Goal: Transaction & Acquisition: Purchase product/service

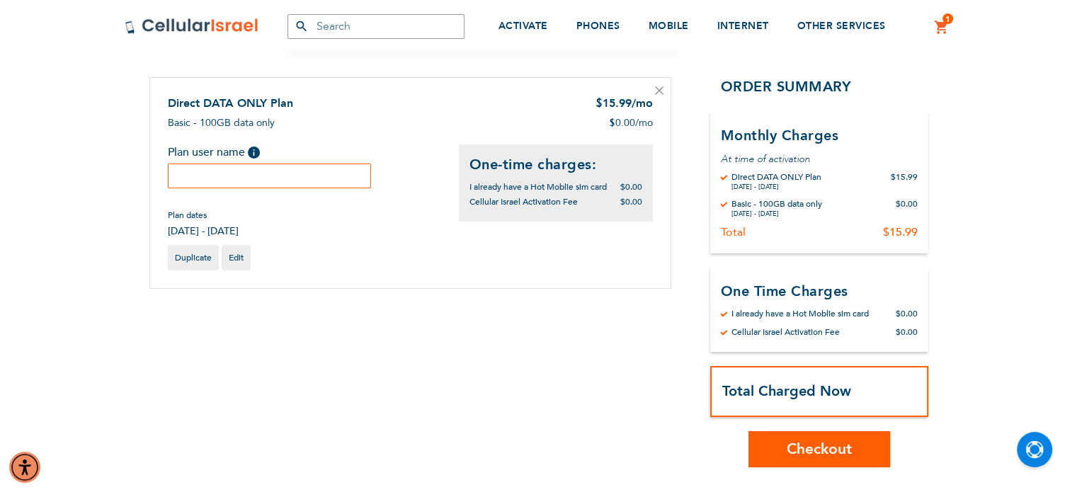
scroll to position [136, 0]
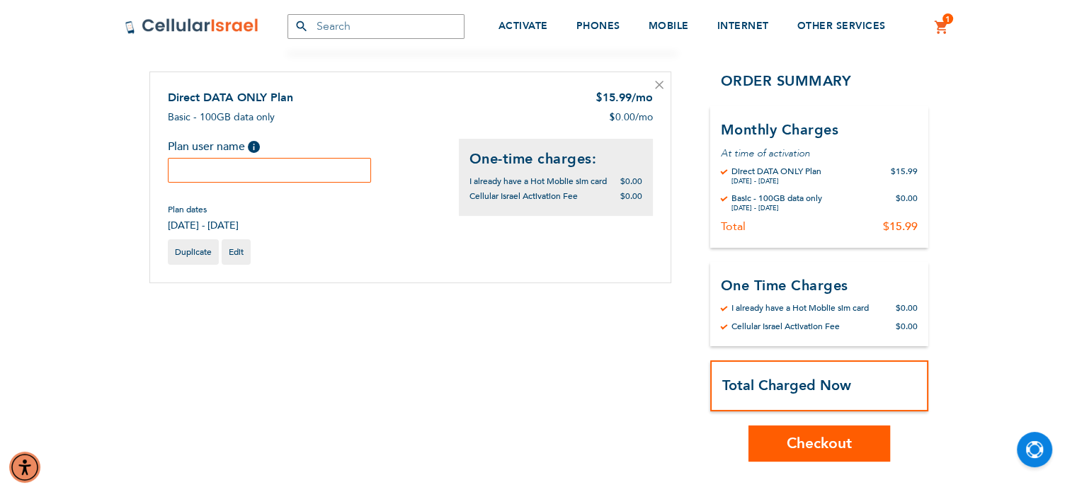
click at [262, 171] on input "text" at bounding box center [270, 170] width 204 height 25
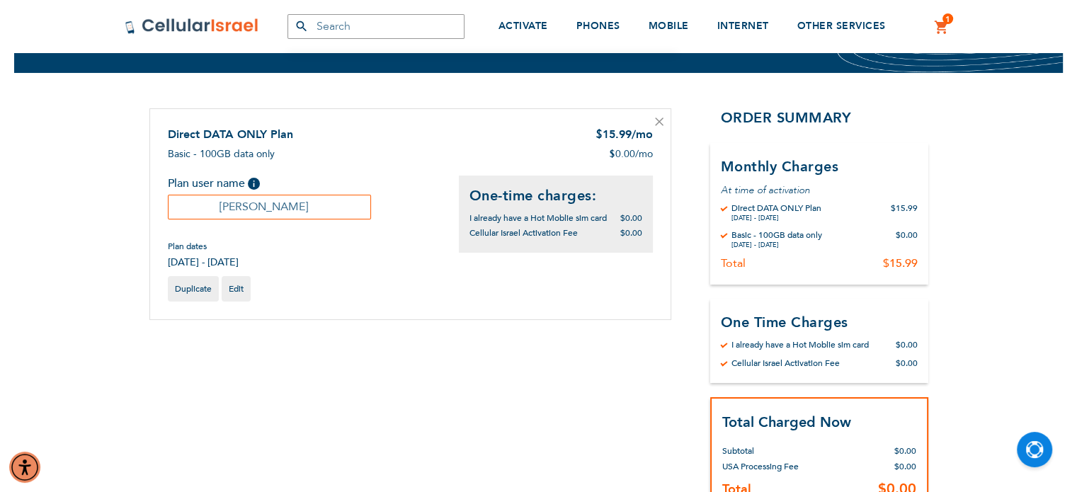
scroll to position [104, 0]
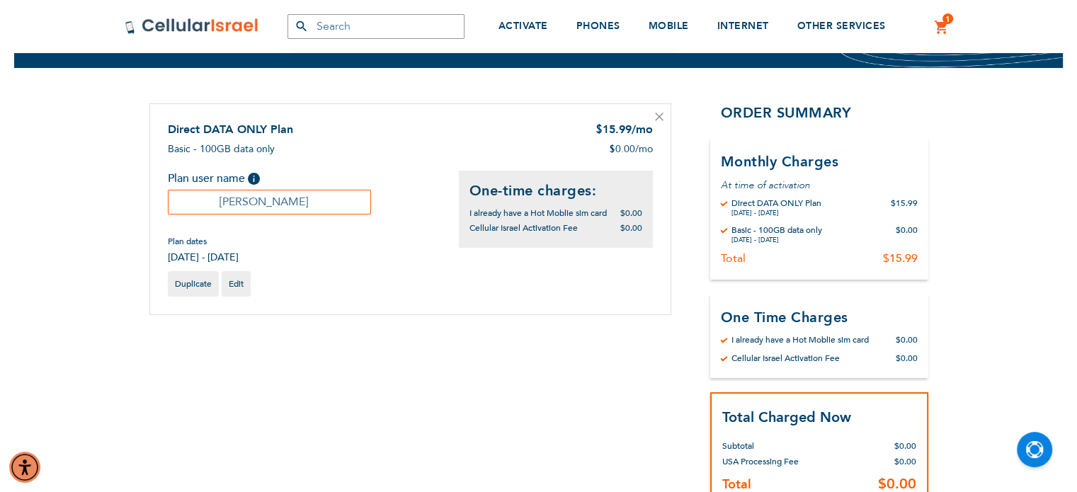
type input "[PERSON_NAME]"
click at [812, 261] on div "Total $15.99" at bounding box center [819, 258] width 197 height 14
click at [810, 356] on div "Cellular Israel Activation Fee" at bounding box center [786, 358] width 108 height 11
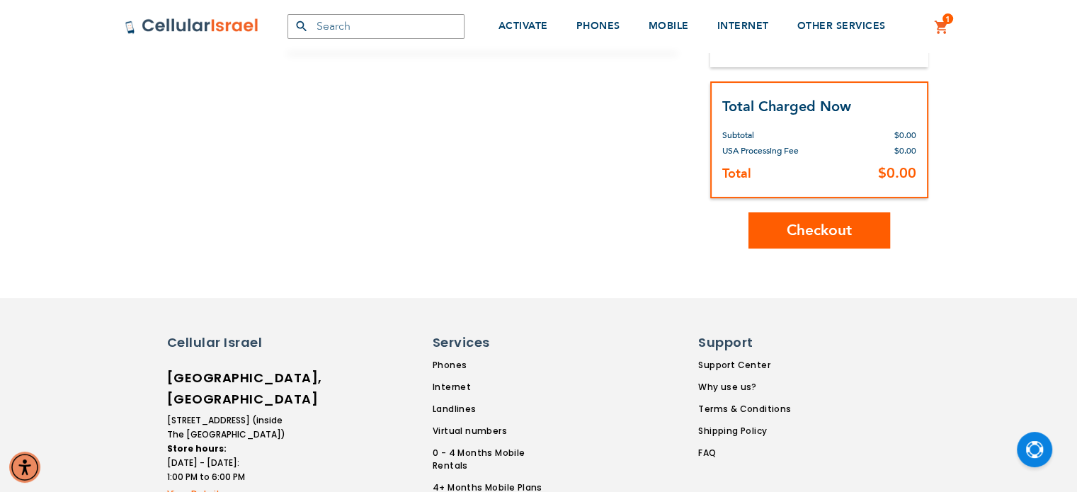
scroll to position [419, 0]
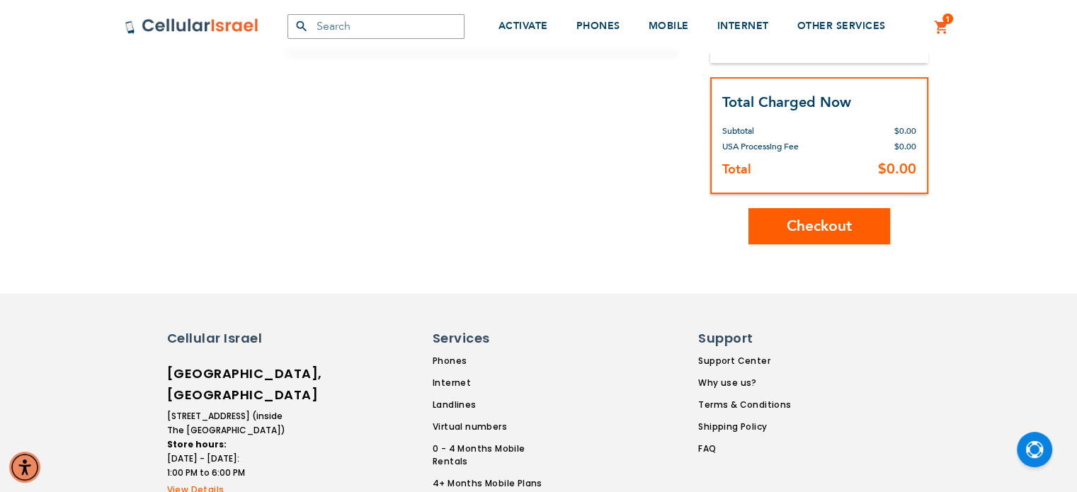
click at [815, 232] on span "Checkout" at bounding box center [819, 226] width 65 height 21
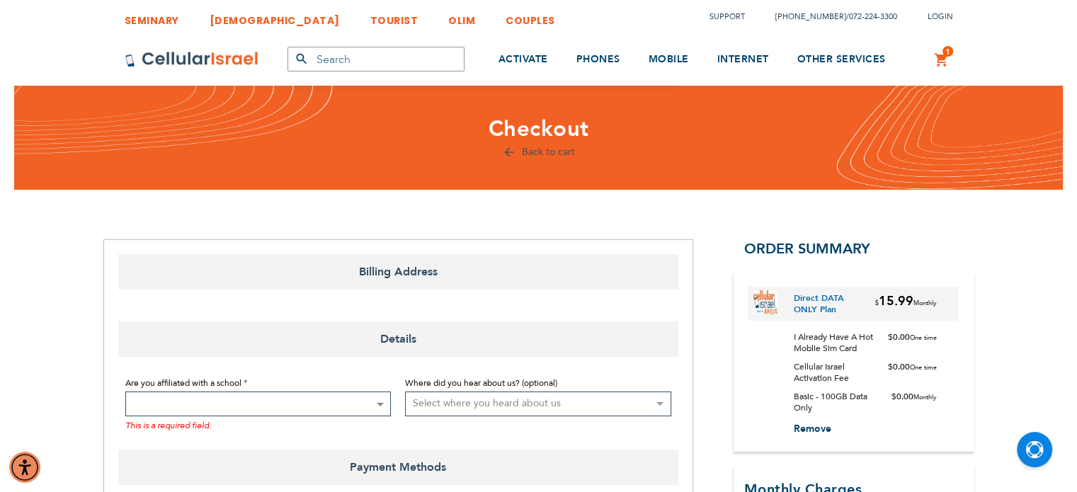
select select "US"
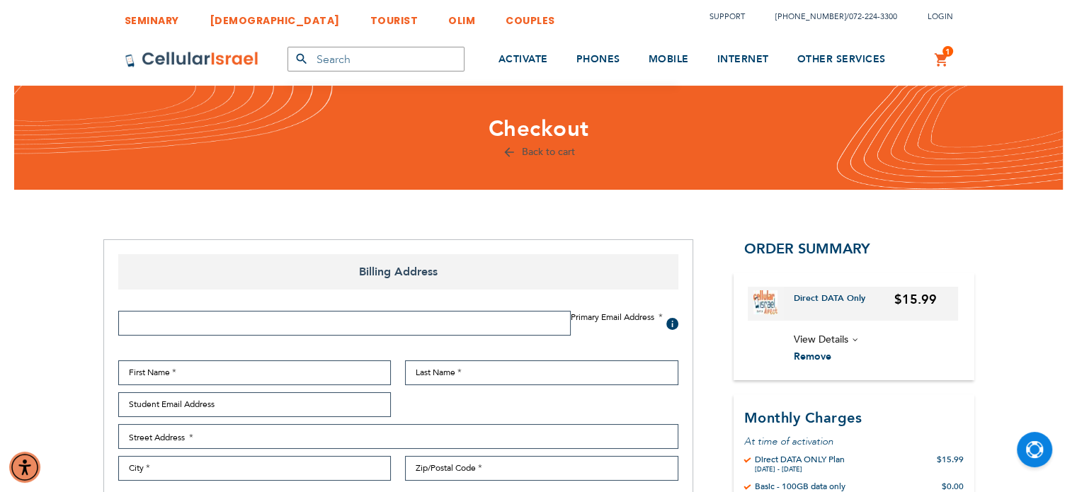
click at [215, 303] on div "Primary Email Address Tooltip We'll send your order confirmation here. Click He…" at bounding box center [398, 460] width 574 height 320
click at [198, 333] on input "Email Address" at bounding box center [344, 323] width 453 height 25
type input "rivkypfefer@gmail.com"
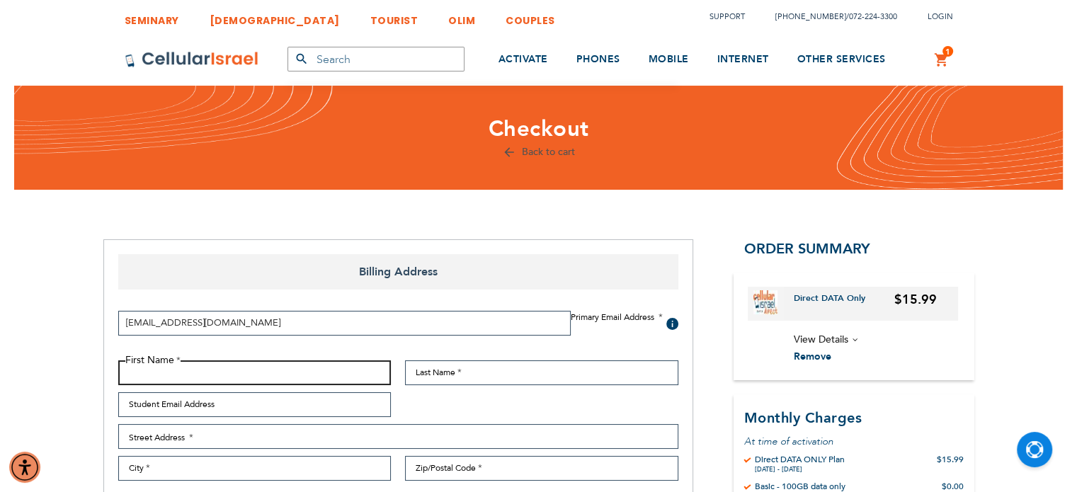
click at [183, 376] on input "First Name" at bounding box center [254, 373] width 273 height 25
type input "[PERSON_NAME]"
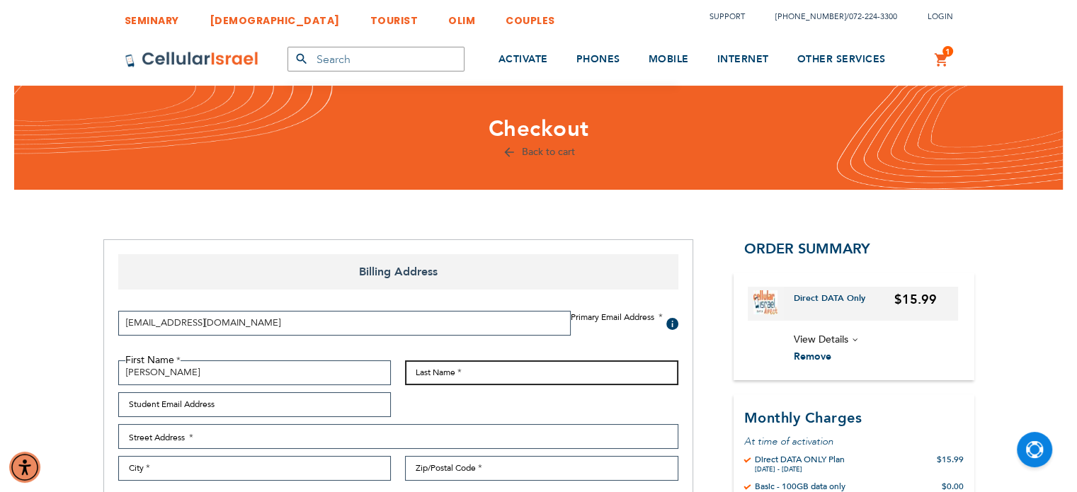
click at [444, 378] on input "Last Name" at bounding box center [541, 373] width 273 height 25
type input "Pfeffer"
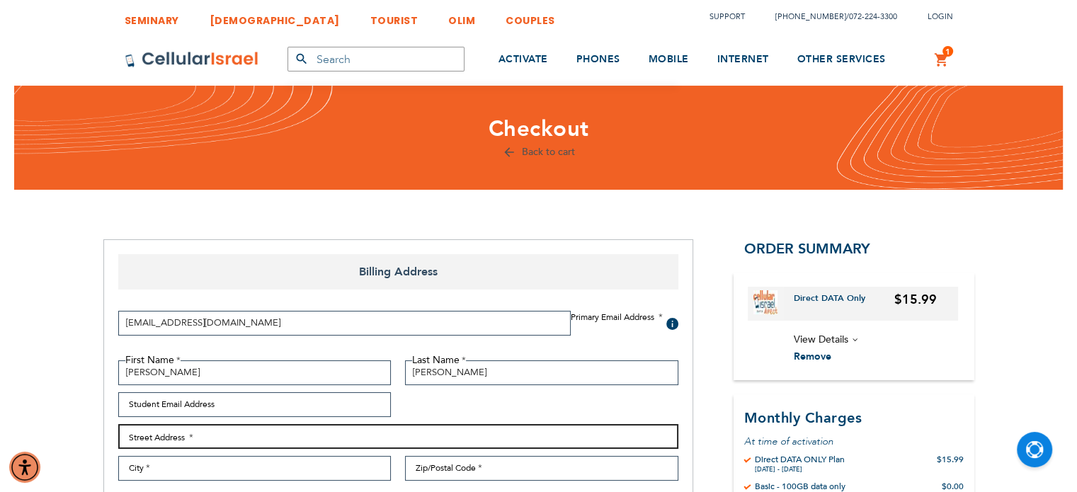
click at [244, 433] on input "Street Address: Line 1" at bounding box center [398, 436] width 560 height 25
click at [161, 436] on input "10 Bargoyora street" at bounding box center [398, 436] width 560 height 25
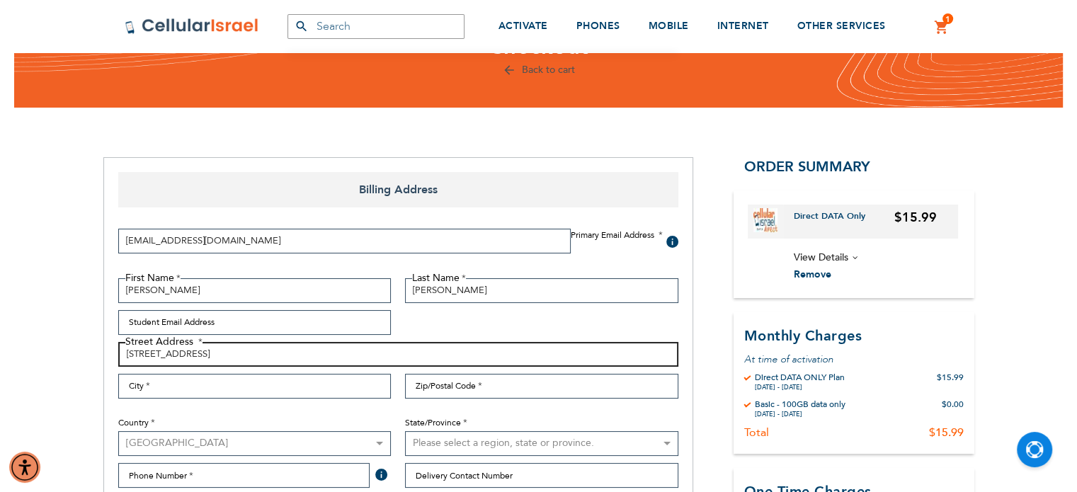
scroll to position [110, 0]
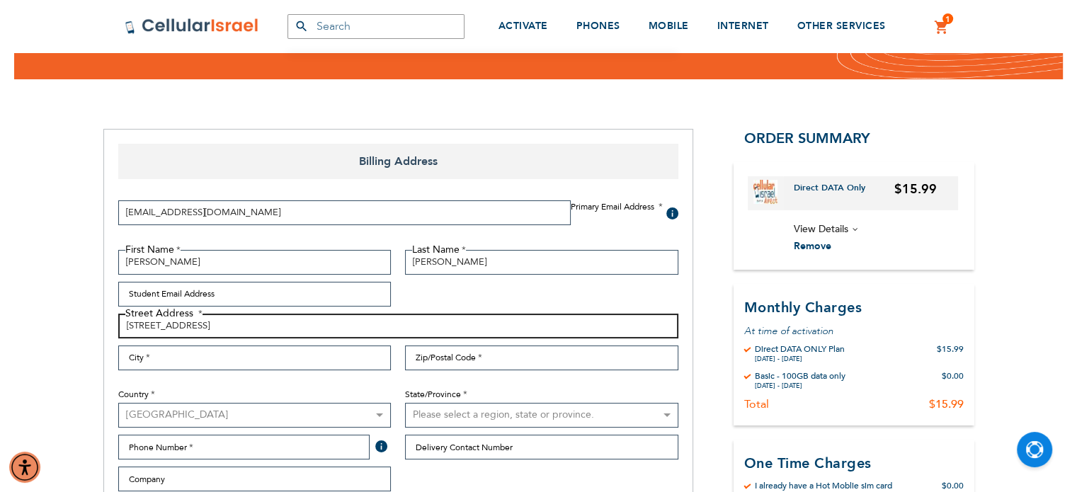
type input "10 Bargiyora street"
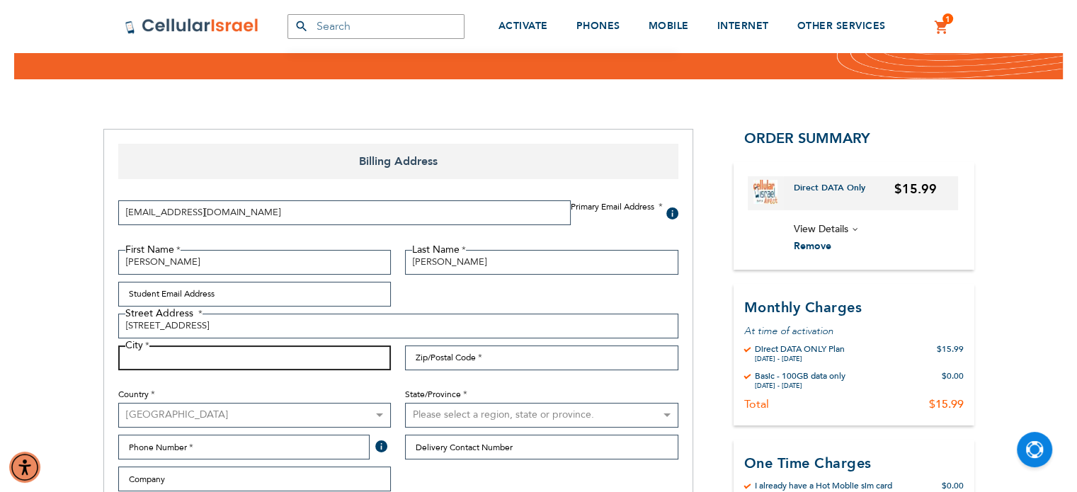
click at [167, 346] on input "City" at bounding box center [254, 358] width 273 height 25
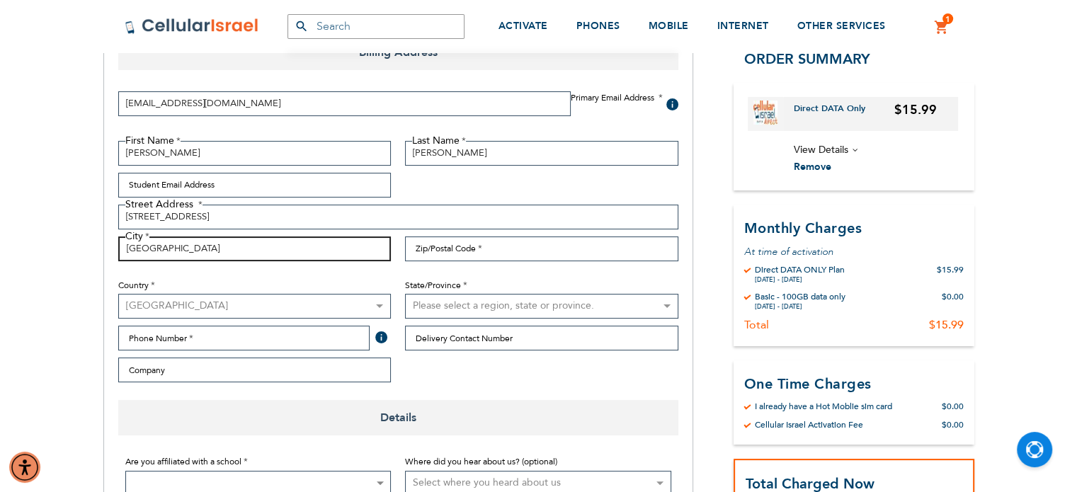
scroll to position [241, 0]
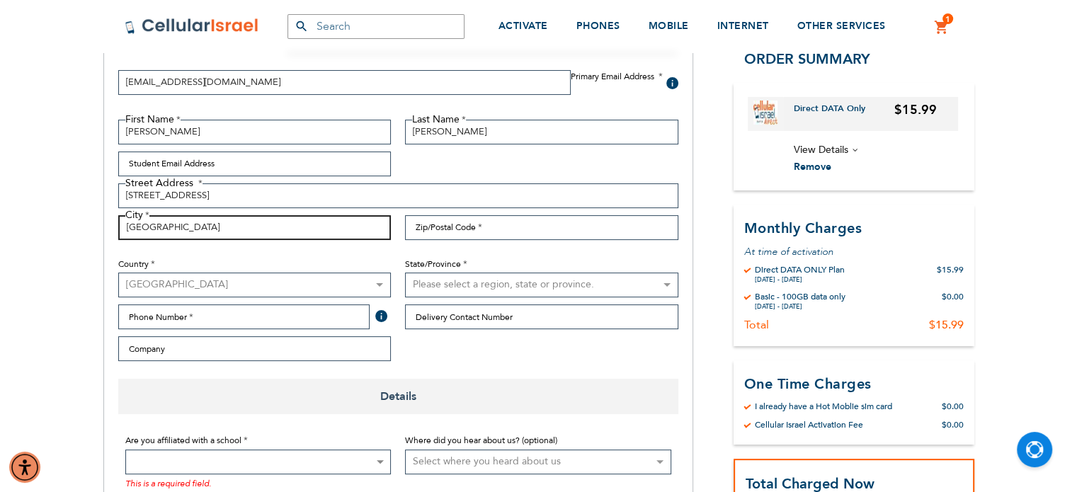
type input "Jerusalem"
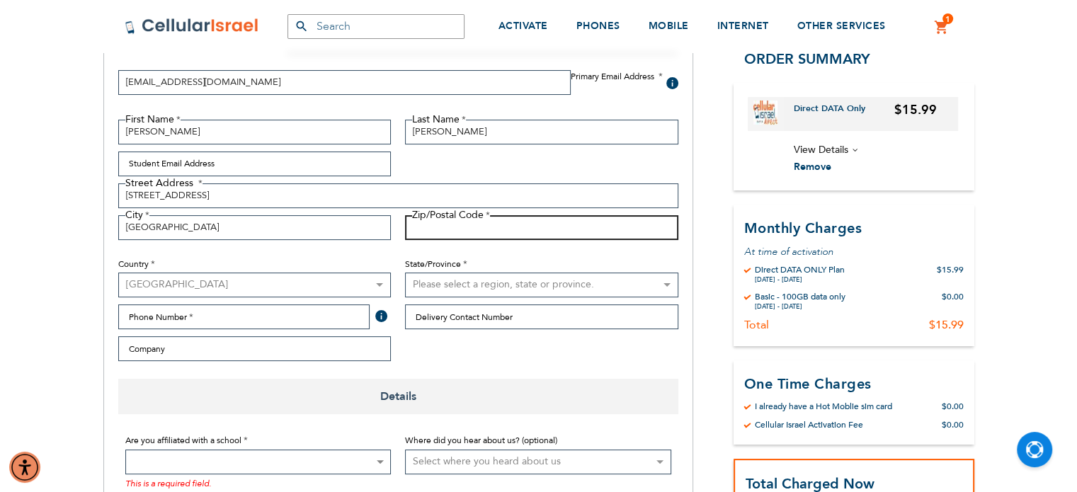
click at [477, 226] on input "Zip/Postal Code" at bounding box center [541, 227] width 273 height 25
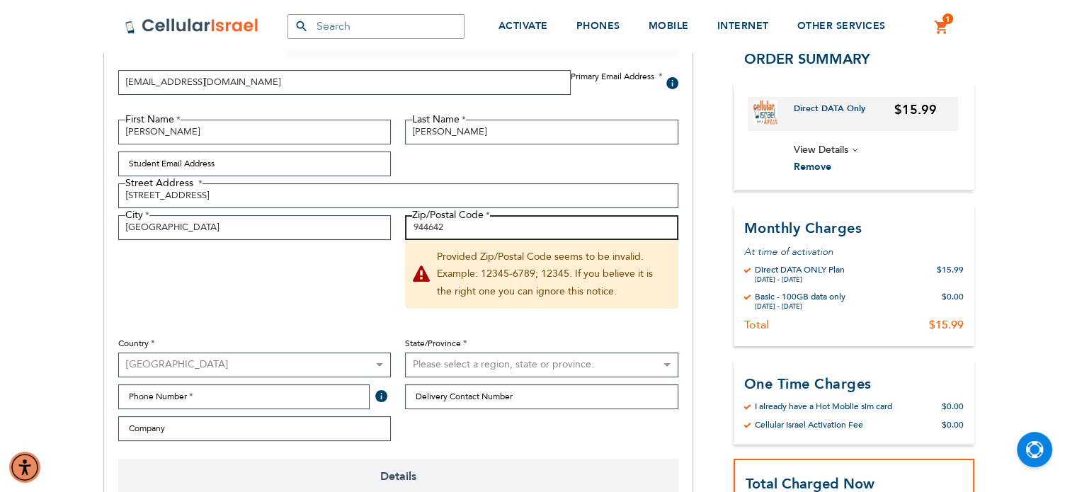
click at [437, 227] on input "944642" at bounding box center [541, 227] width 273 height 25
click at [435, 225] on input "944642" at bounding box center [541, 227] width 273 height 25
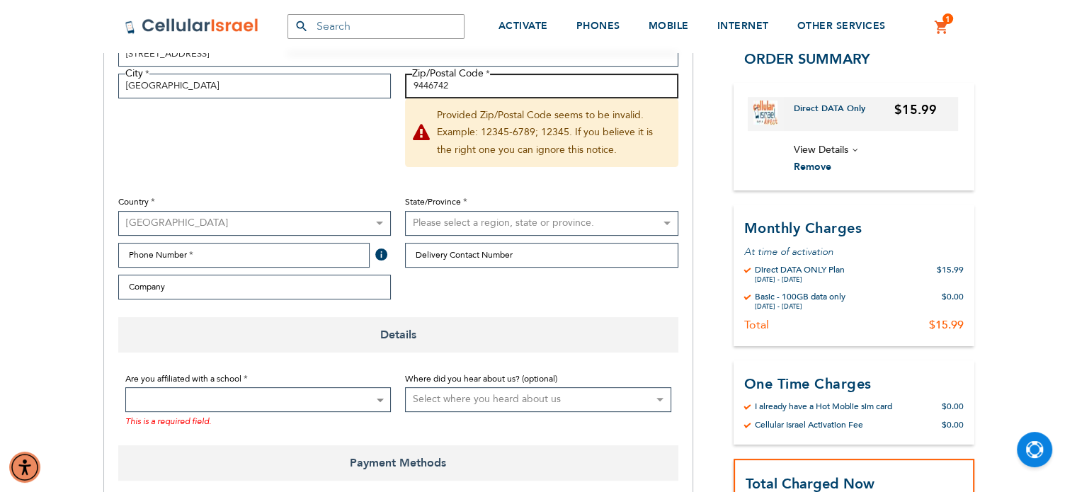
scroll to position [385, 0]
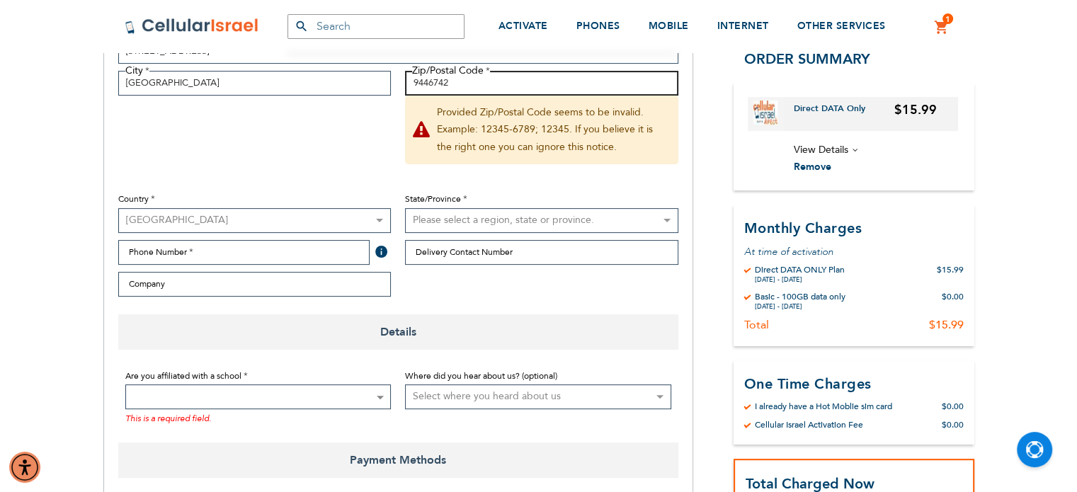
type input "9446742"
click at [346, 147] on fieldset "First Name Rivky Last Name Pfeffer Student Email Address Street Address Street …" at bounding box center [398, 139] width 574 height 329
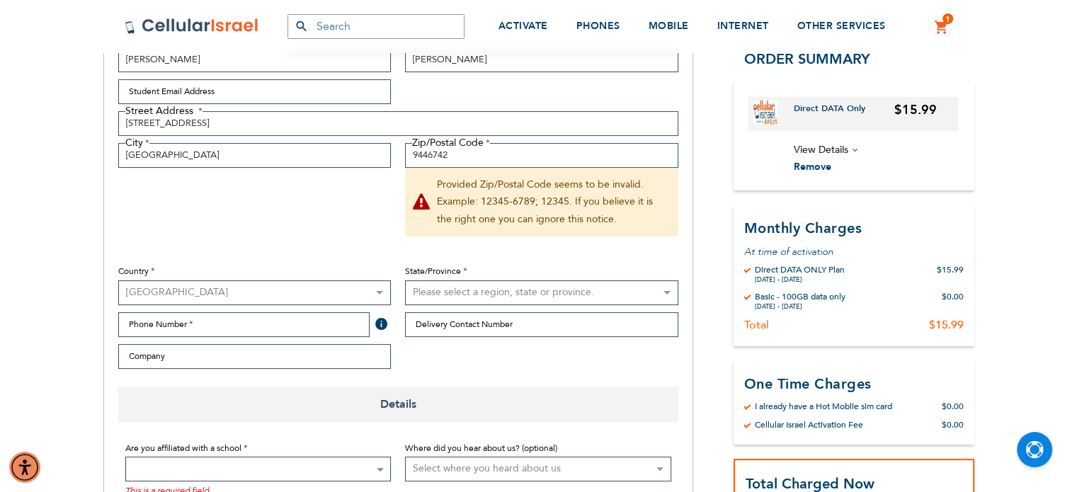
scroll to position [286, 0]
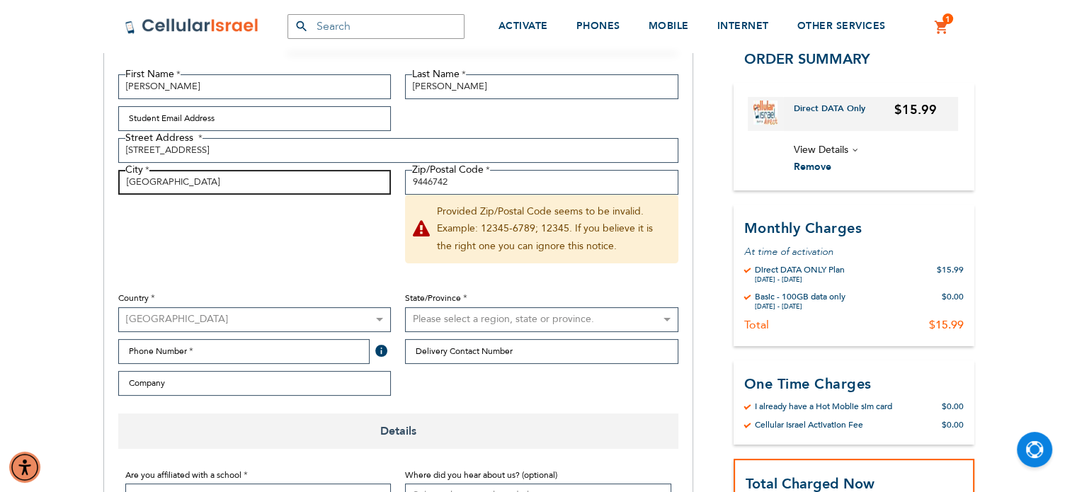
click at [289, 186] on input "Jerusalem" at bounding box center [254, 182] width 273 height 25
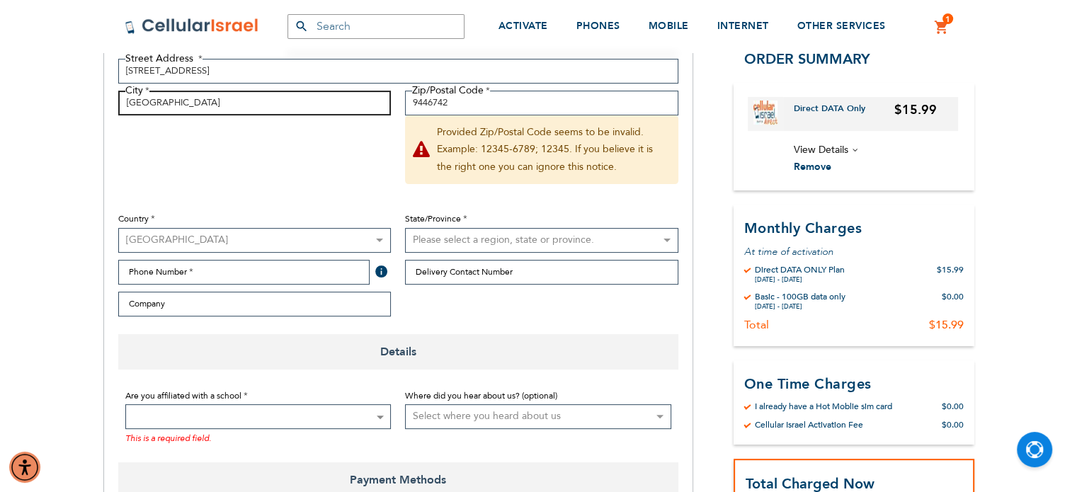
scroll to position [378, 0]
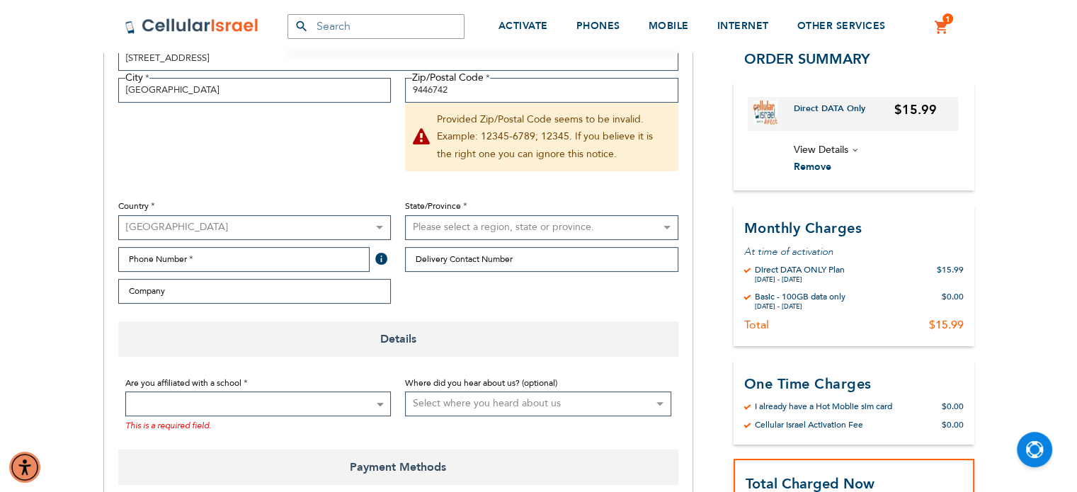
click at [211, 229] on select "Australia Austria Belgium Brazil Canada Czechia Denmark Finland France Germany …" at bounding box center [254, 227] width 273 height 25
select select "IL"
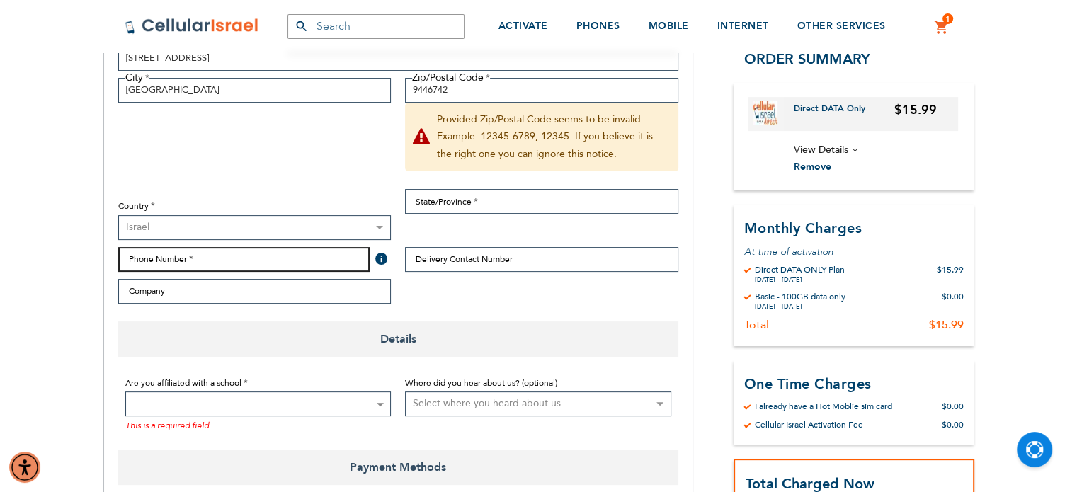
click at [181, 259] on input "Phone Number" at bounding box center [244, 259] width 252 height 25
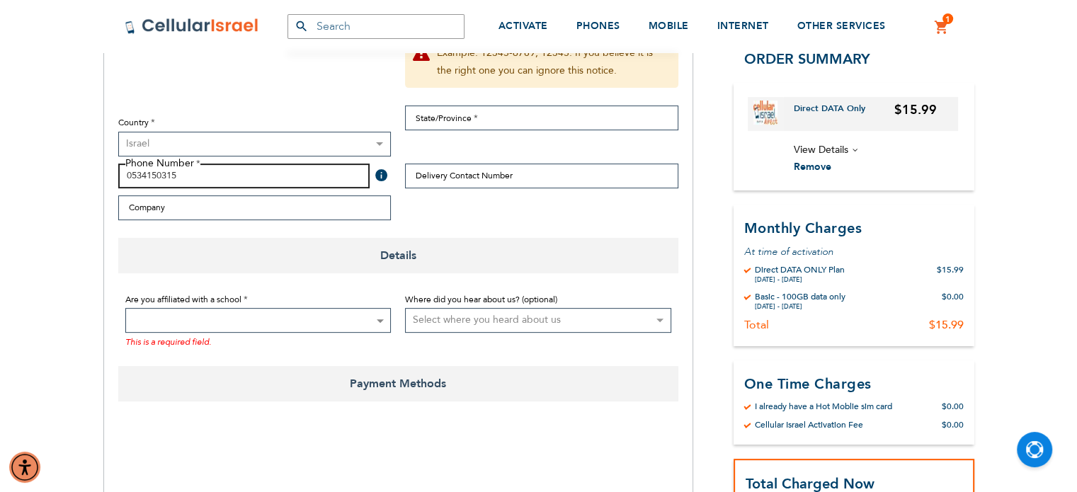
scroll to position [462, 0]
type input "0534150315"
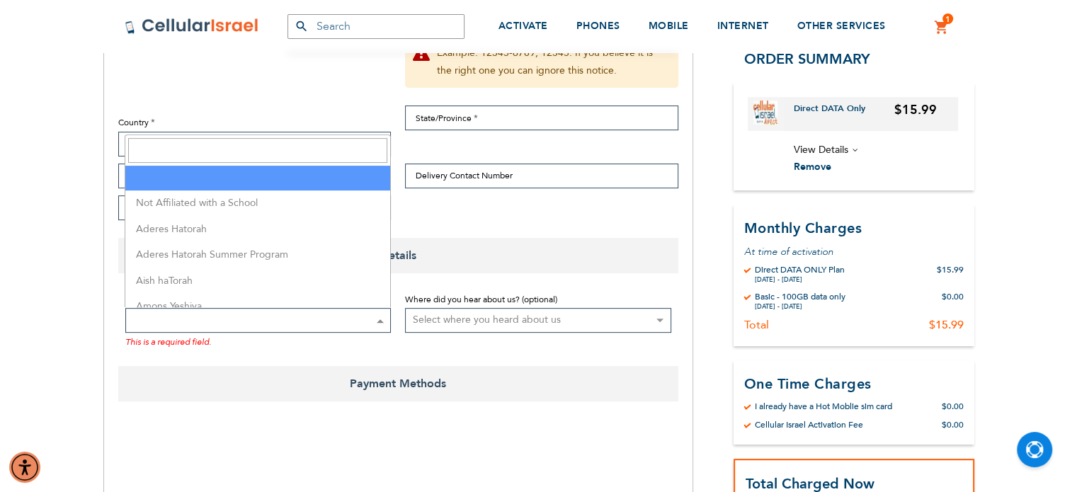
click at [261, 319] on span at bounding box center [258, 320] width 266 height 25
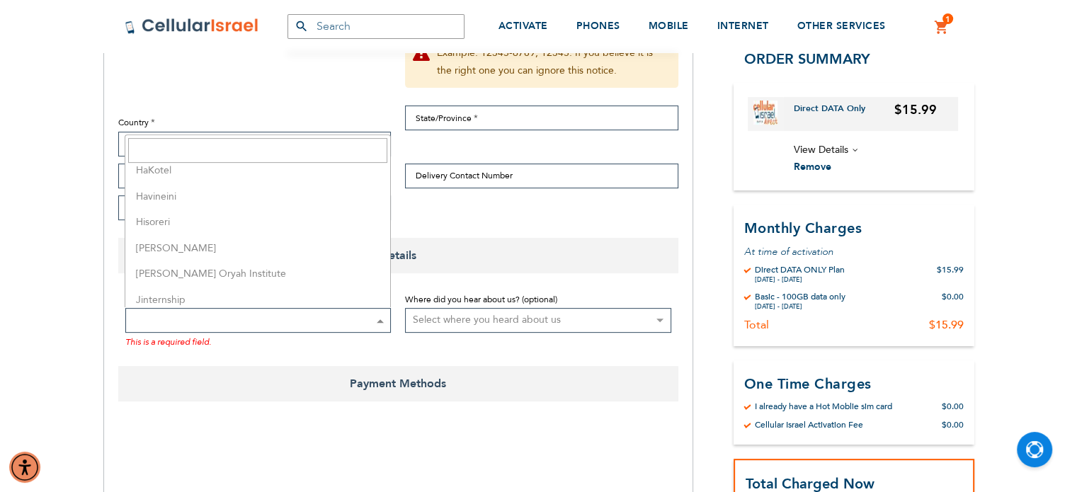
scroll to position [1481, 0]
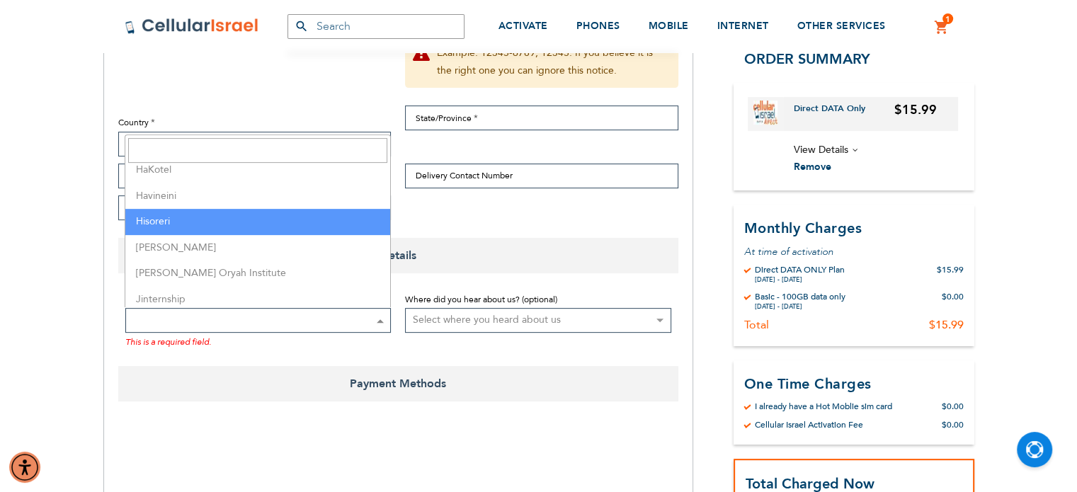
click at [180, 149] on input "Search" at bounding box center [257, 150] width 259 height 25
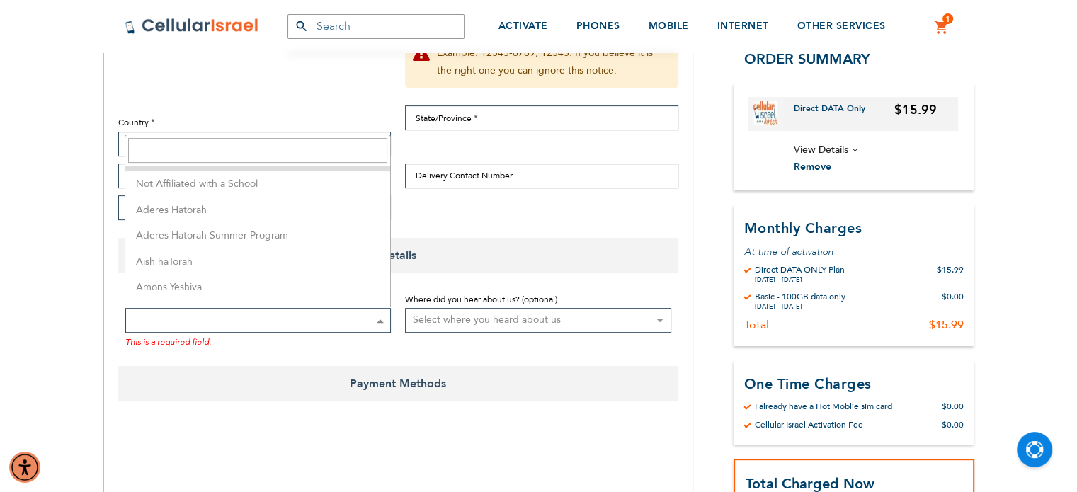
scroll to position [0, 0]
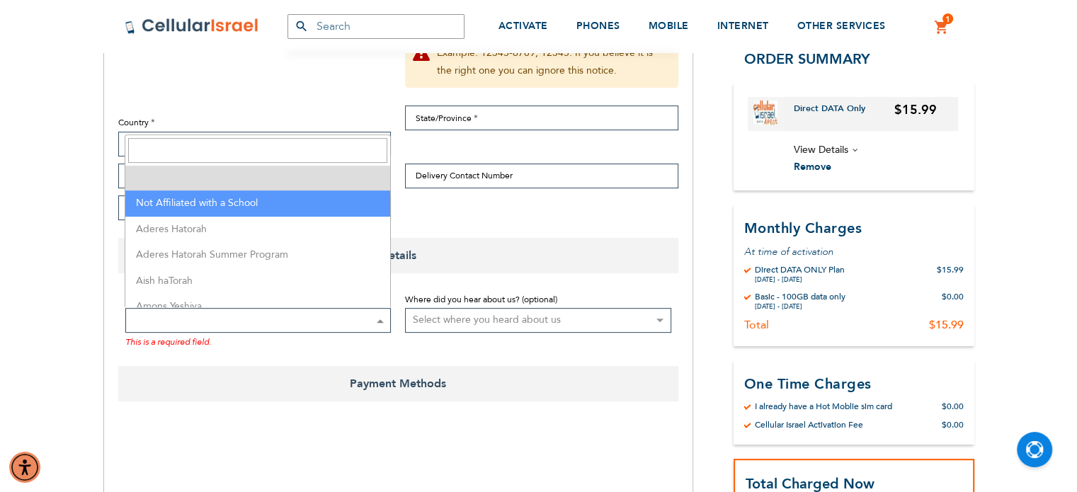
select select "199"
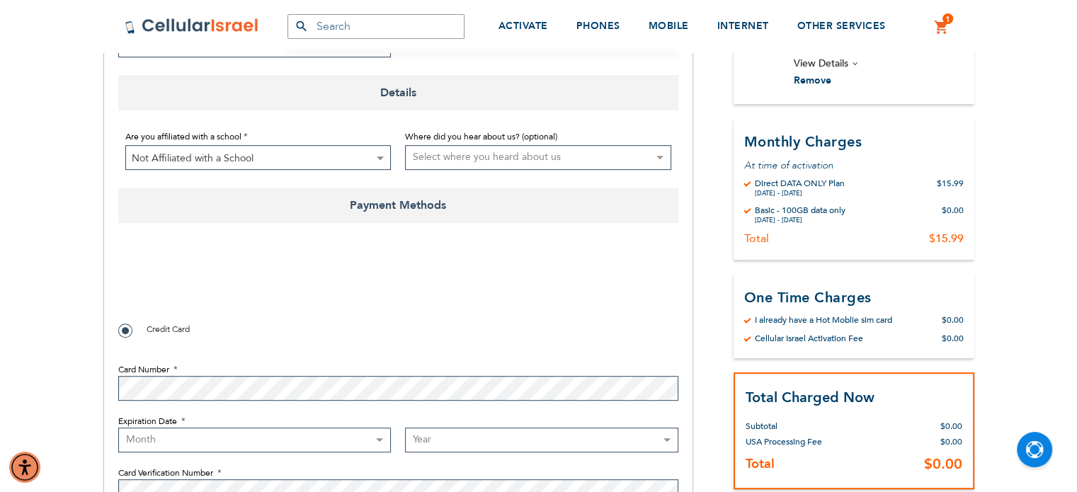
scroll to position [626, 0]
checkbox input "true"
select select "5"
select select "2029"
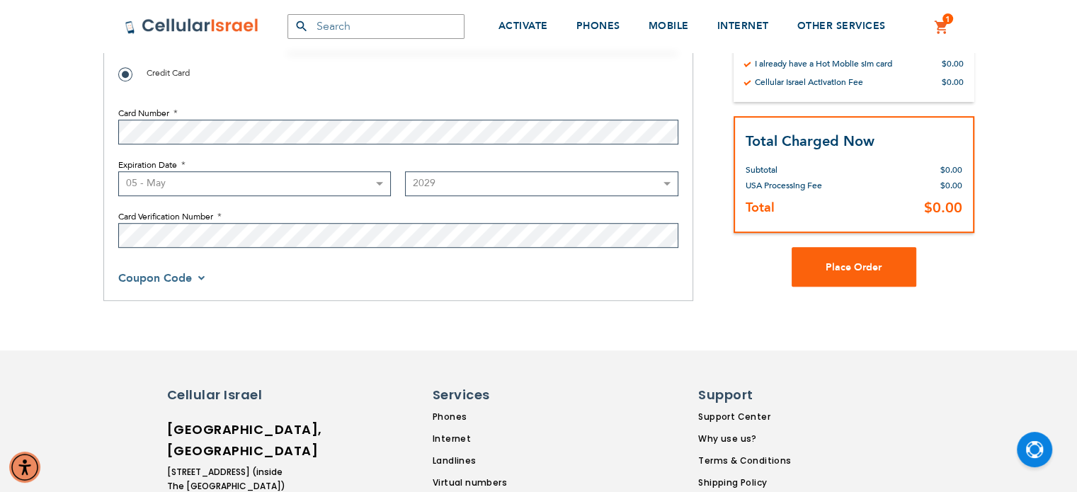
scroll to position [912, 0]
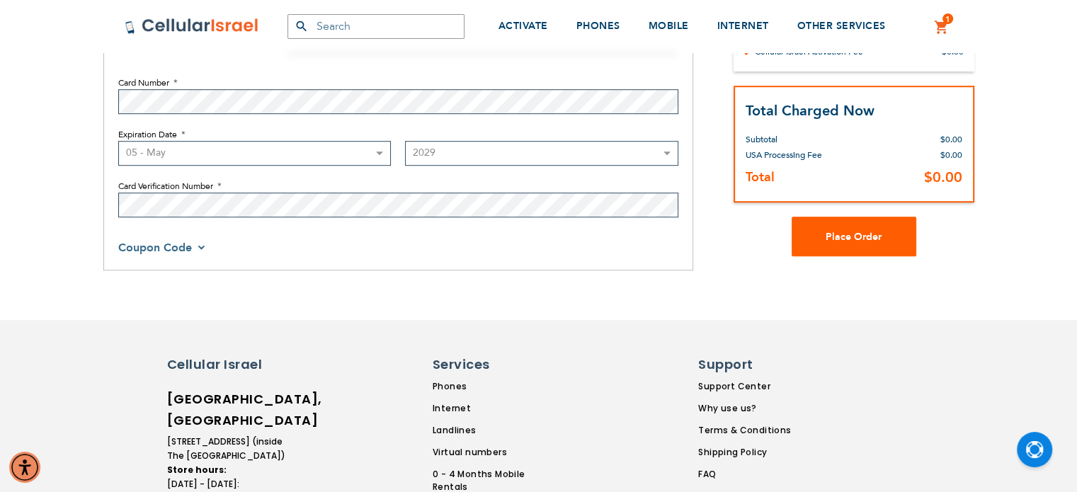
click at [824, 232] on button "Place Order" at bounding box center [854, 237] width 125 height 40
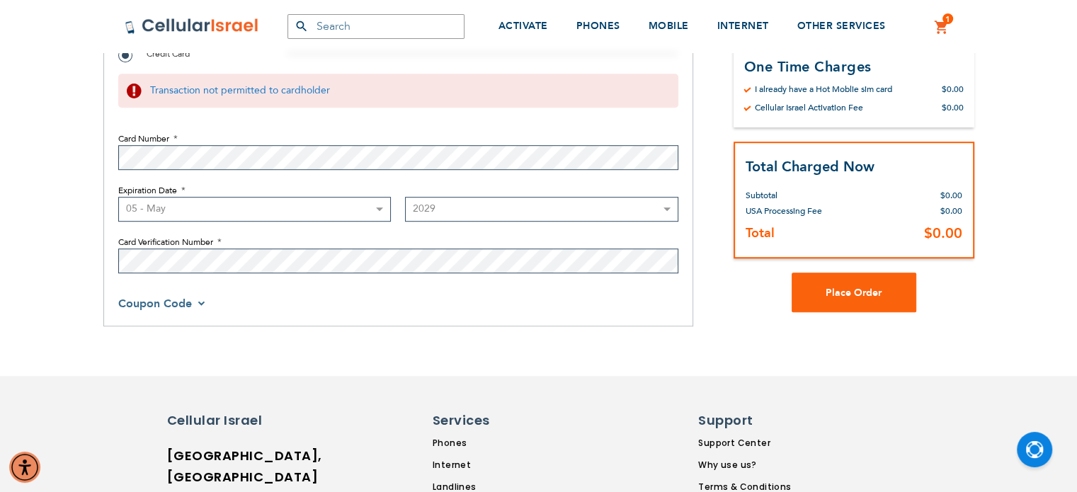
scroll to position [901, 0]
